Goal: Task Accomplishment & Management: Manage account settings

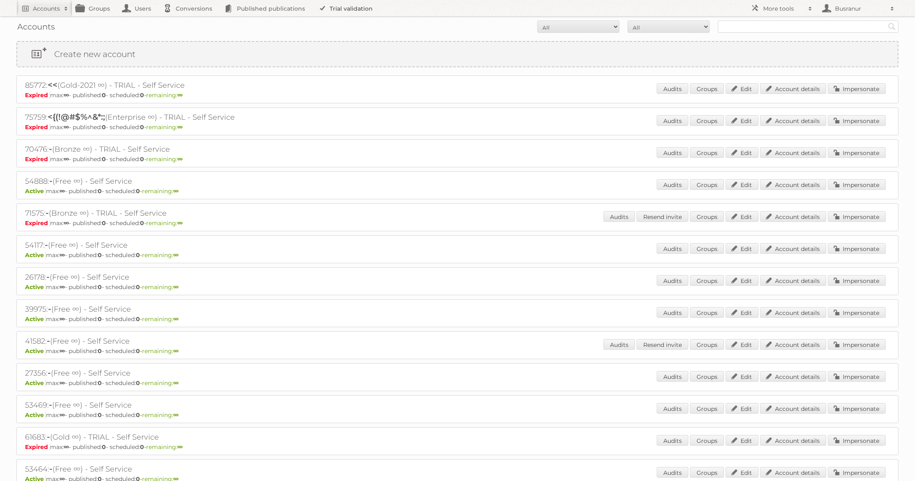
click at [335, 4] on link "Trial validation" at bounding box center [347, 8] width 68 height 16
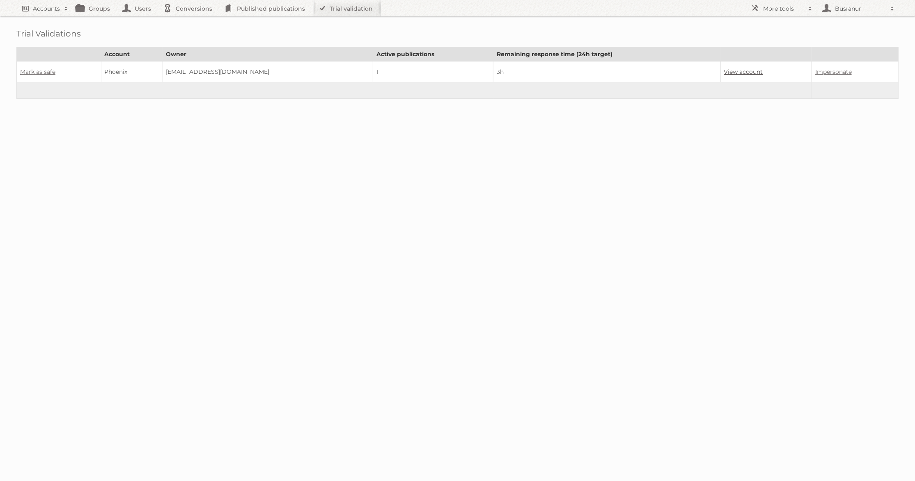
click at [732, 71] on link "View account" at bounding box center [743, 71] width 39 height 7
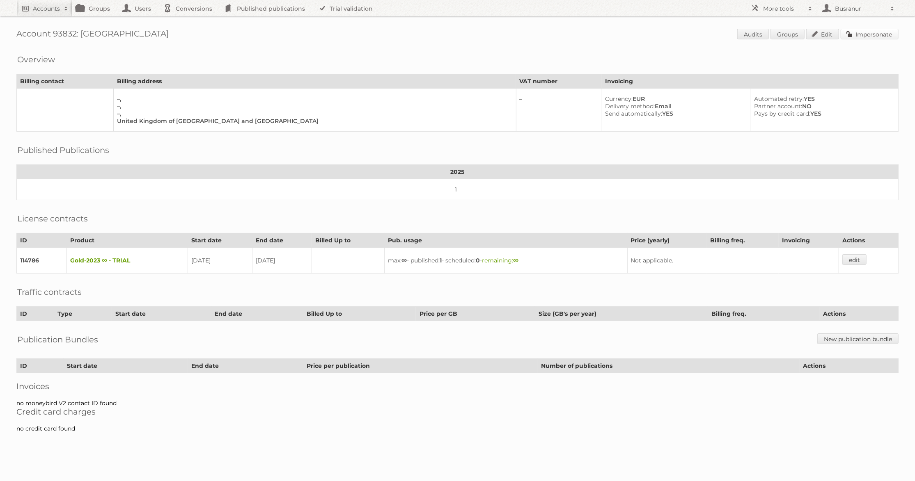
click at [866, 38] on link "Impersonate" at bounding box center [869, 34] width 58 height 11
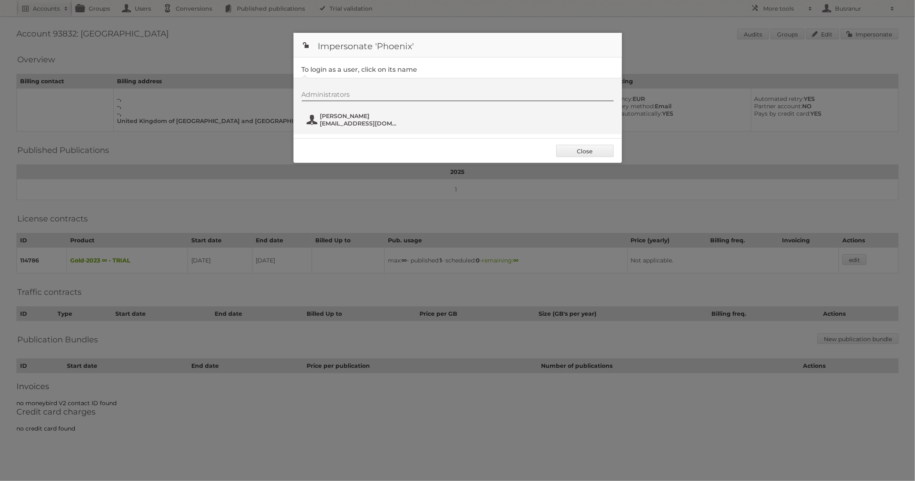
click at [347, 123] on span "Jsteele@phoenixmedical.co.uk" at bounding box center [360, 123] width 80 height 7
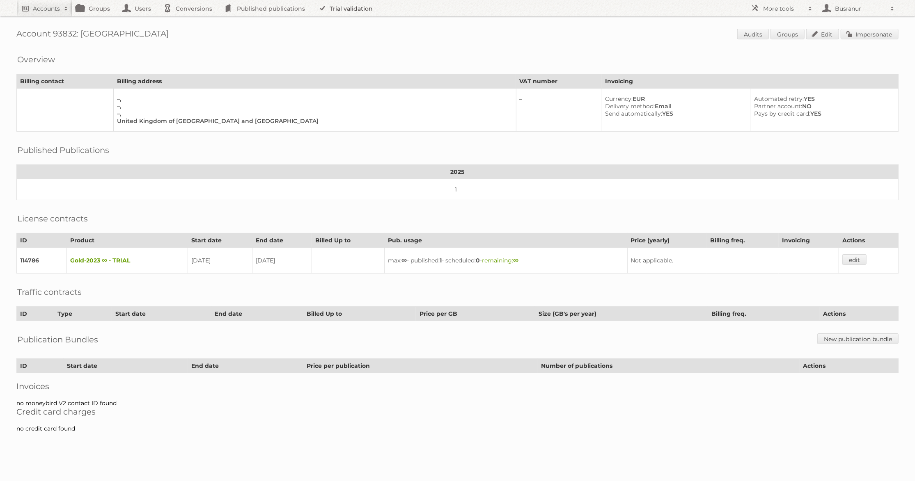
click at [330, 6] on link "Trial validation" at bounding box center [347, 8] width 68 height 16
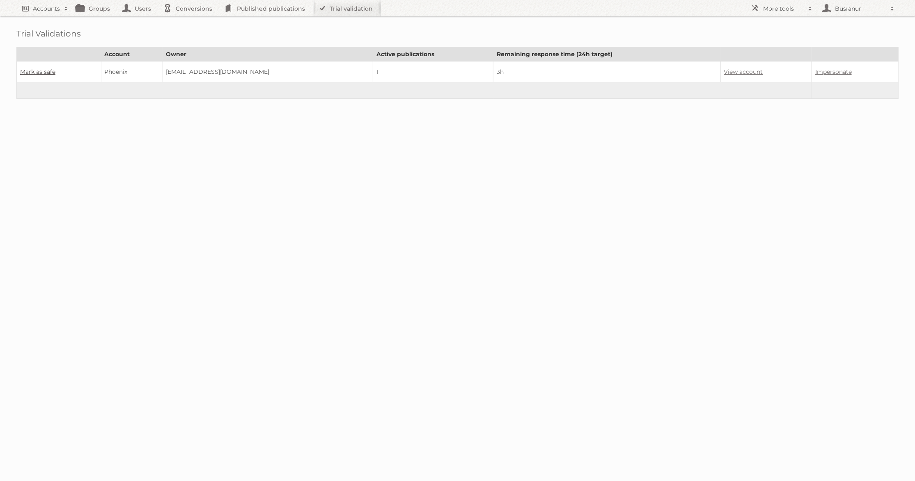
click at [38, 69] on link "Mark as safe" at bounding box center [37, 71] width 35 height 7
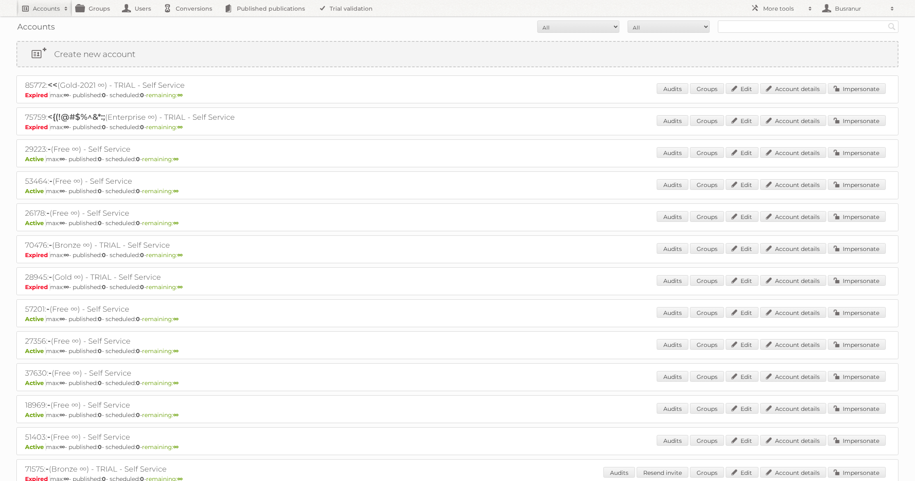
click at [51, 5] on h2 "Accounts" at bounding box center [46, 9] width 27 height 8
paste input"] "chernandez@ktgy.com"
type input"] "chernandez@ktgy.com"
click at [189, 21] on input "Search" at bounding box center [195, 27] width 12 height 12
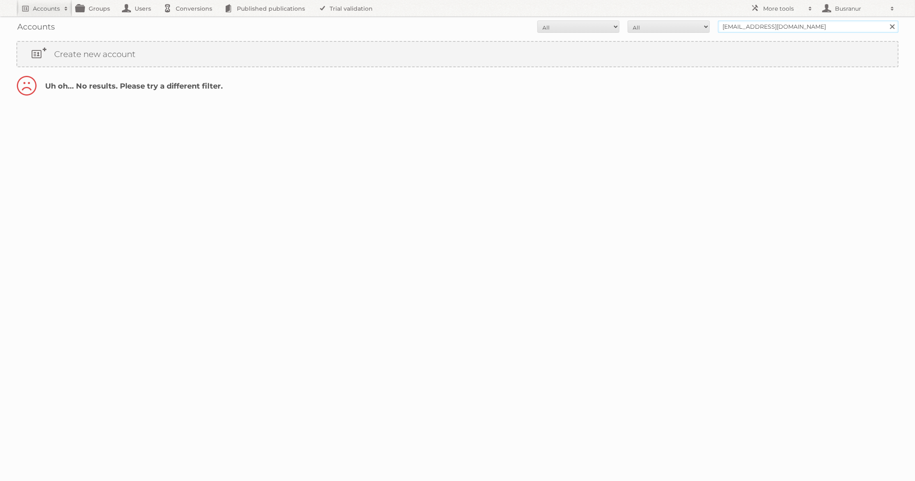
click at [754, 24] on input "[EMAIL_ADDRESS][DOMAIN_NAME]" at bounding box center [808, 27] width 181 height 12
type input "@[DOMAIN_NAME]"
click at [885, 21] on input "Search" at bounding box center [891, 27] width 12 height 12
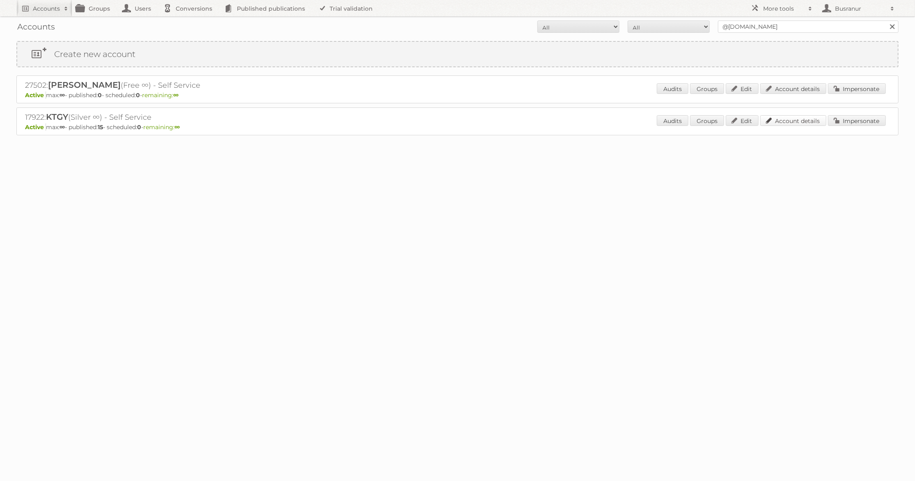
click at [786, 120] on link "Account details" at bounding box center [793, 120] width 66 height 11
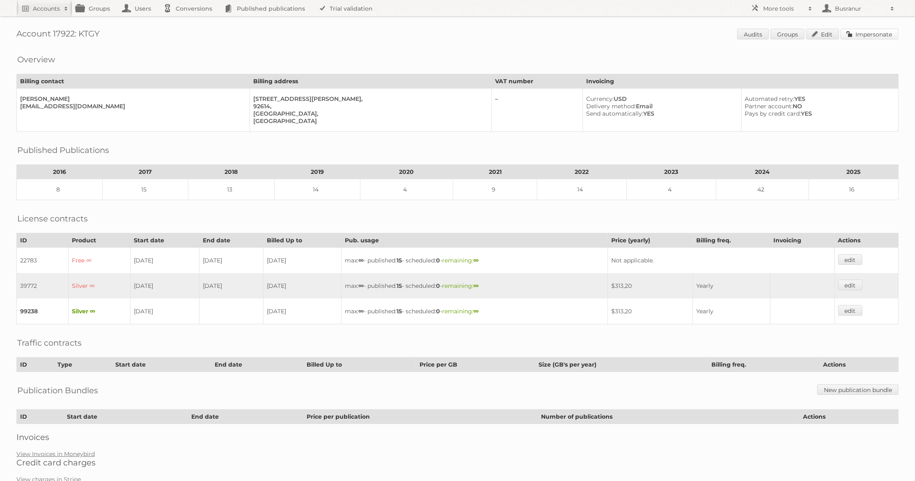
click at [863, 34] on link "Impersonate" at bounding box center [869, 34] width 58 height 11
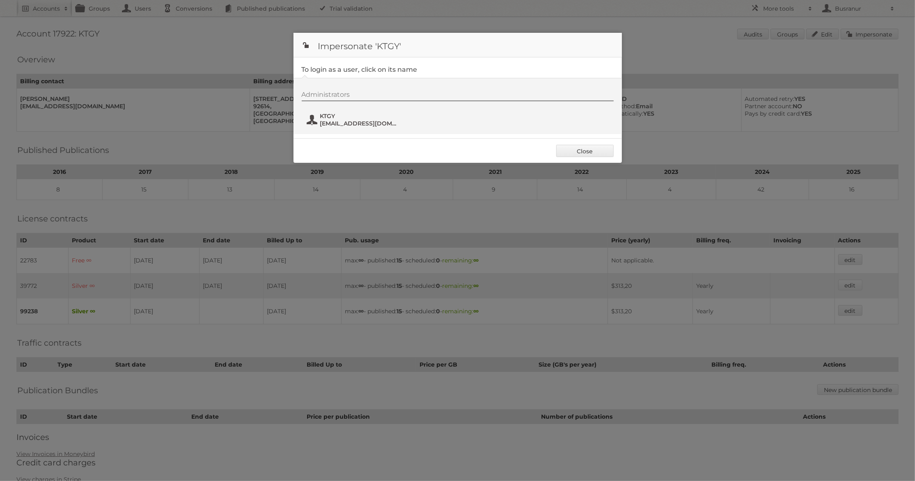
click at [343, 122] on span "[EMAIL_ADDRESS][DOMAIN_NAME]" at bounding box center [360, 123] width 80 height 7
